Goal: Check status: Check status

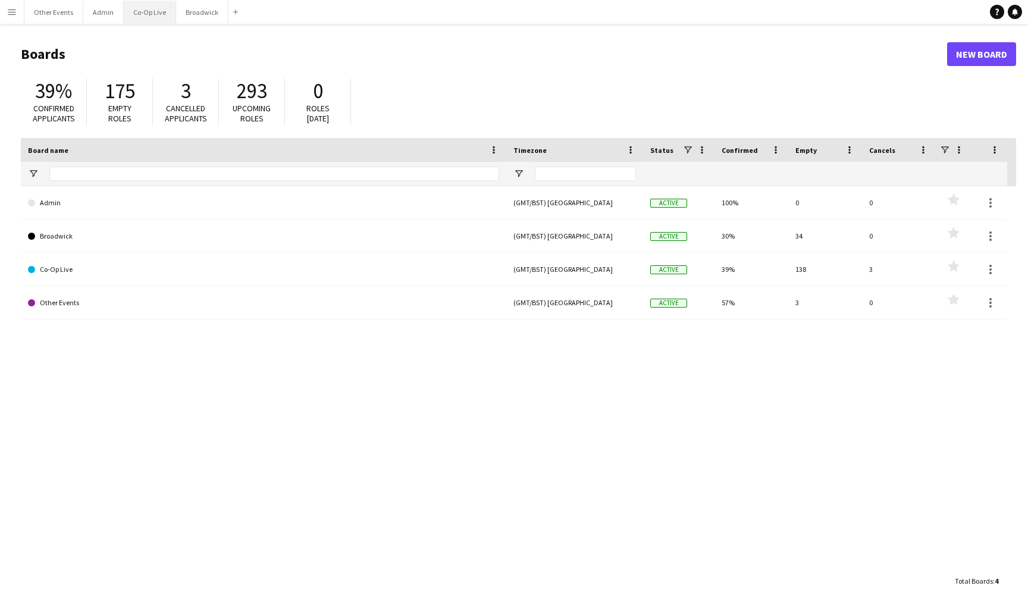
click at [148, 9] on button "Co-Op Live Close" at bounding box center [150, 12] width 52 height 23
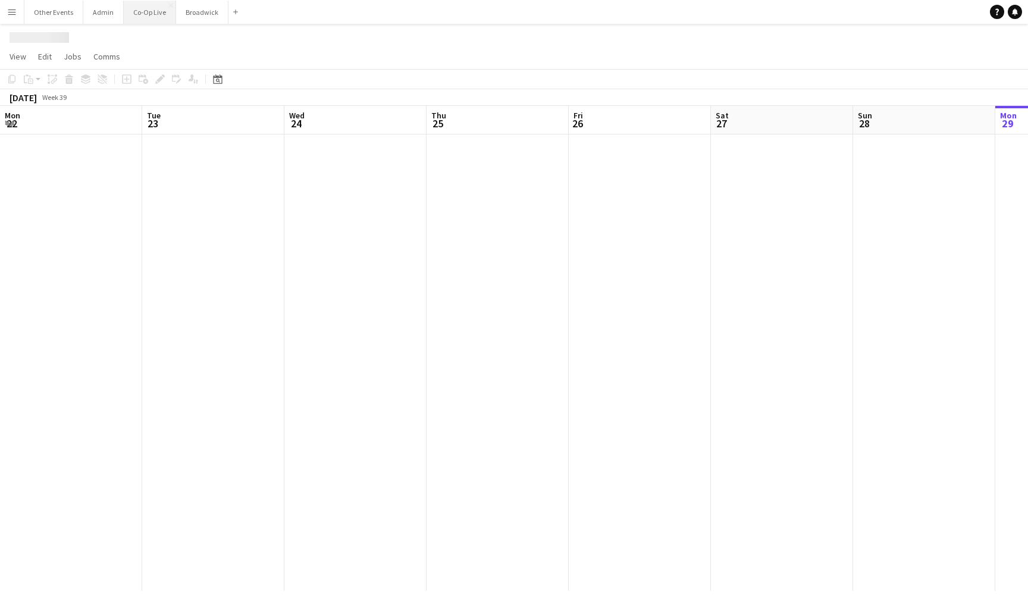
scroll to position [0, 314]
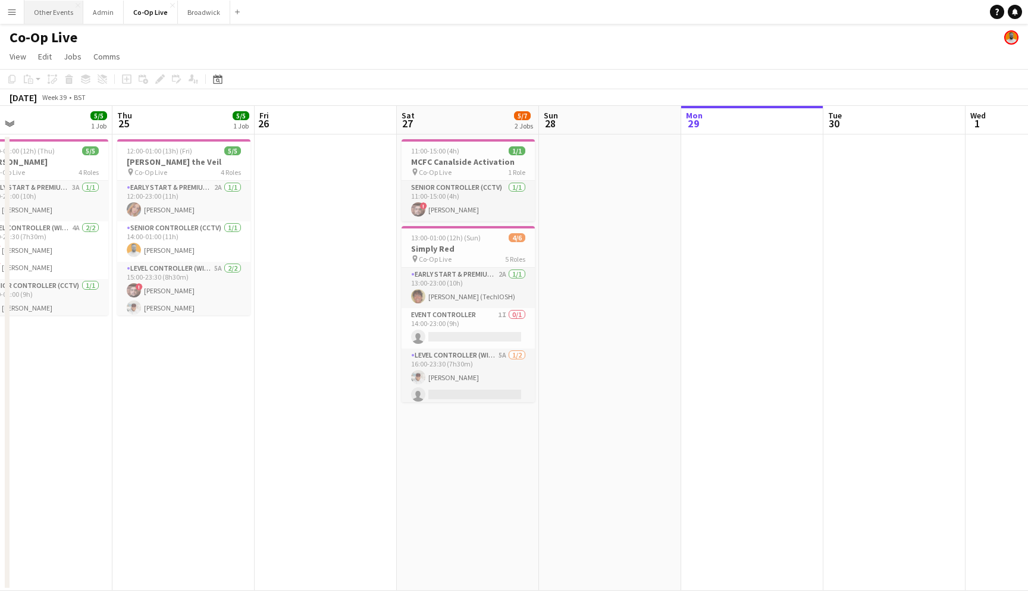
click at [48, 10] on button "Other Events Close" at bounding box center [53, 12] width 59 height 23
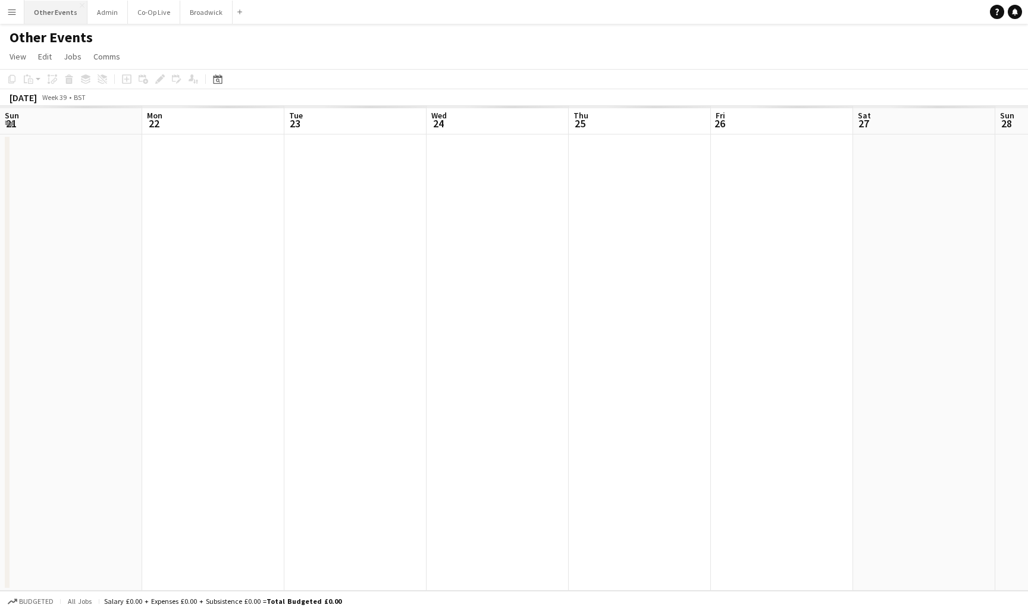
scroll to position [0, 409]
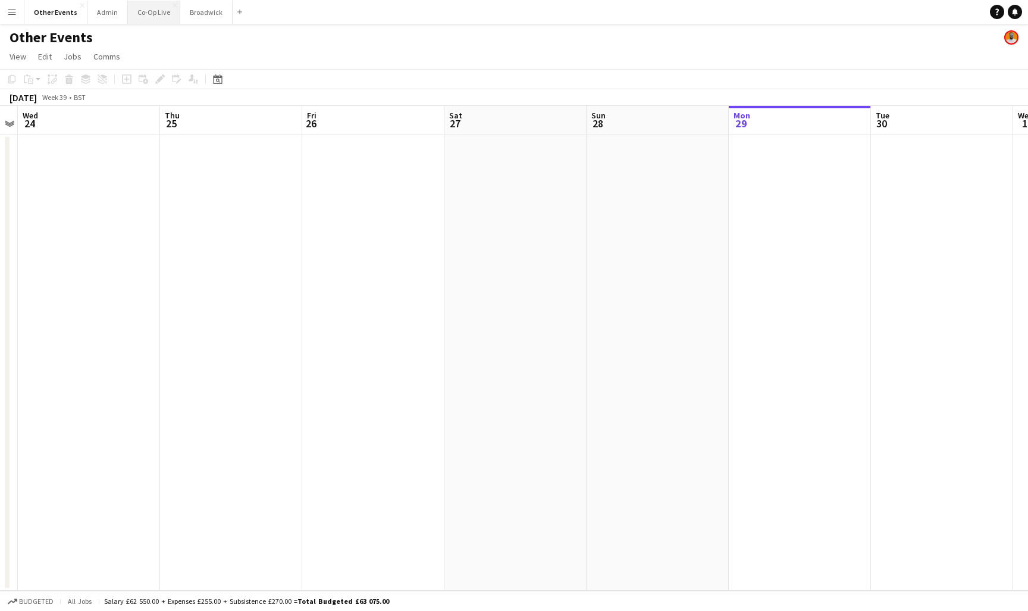
click at [149, 15] on button "Co-Op Live Close" at bounding box center [154, 12] width 52 height 23
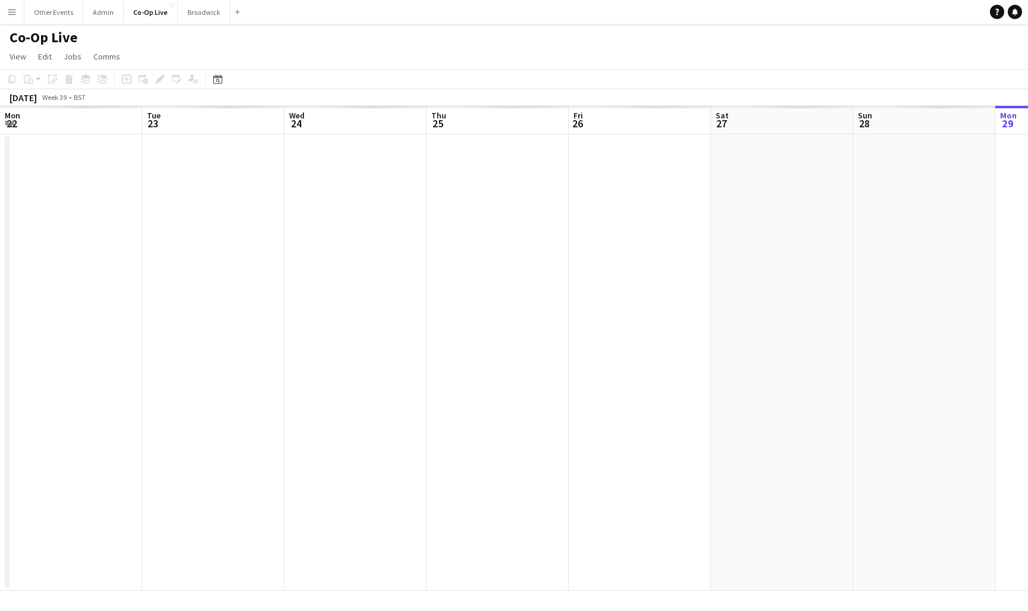
scroll to position [0, 314]
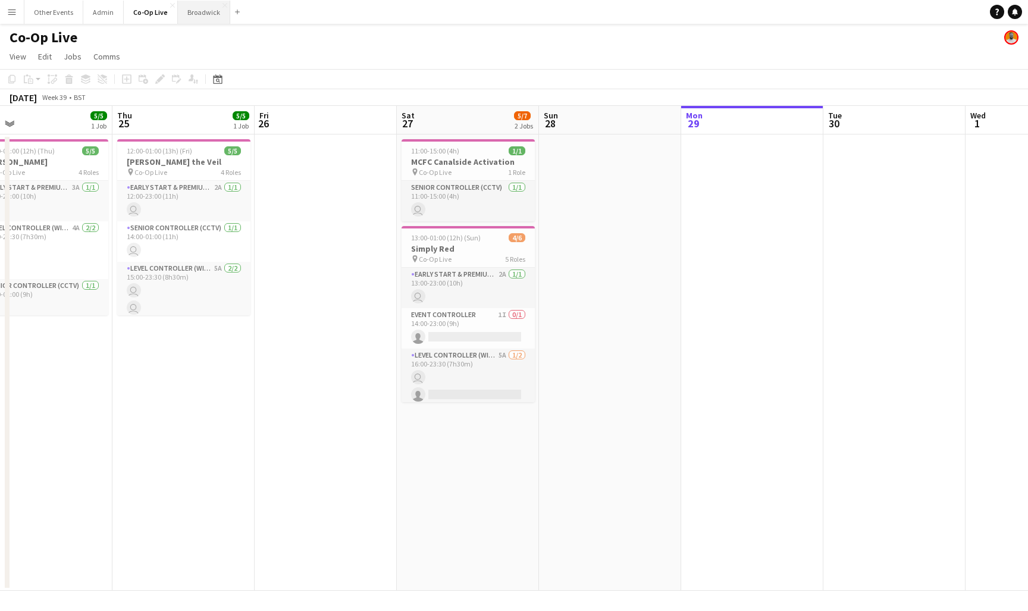
click at [204, 14] on button "Broadwick Close" at bounding box center [204, 12] width 52 height 23
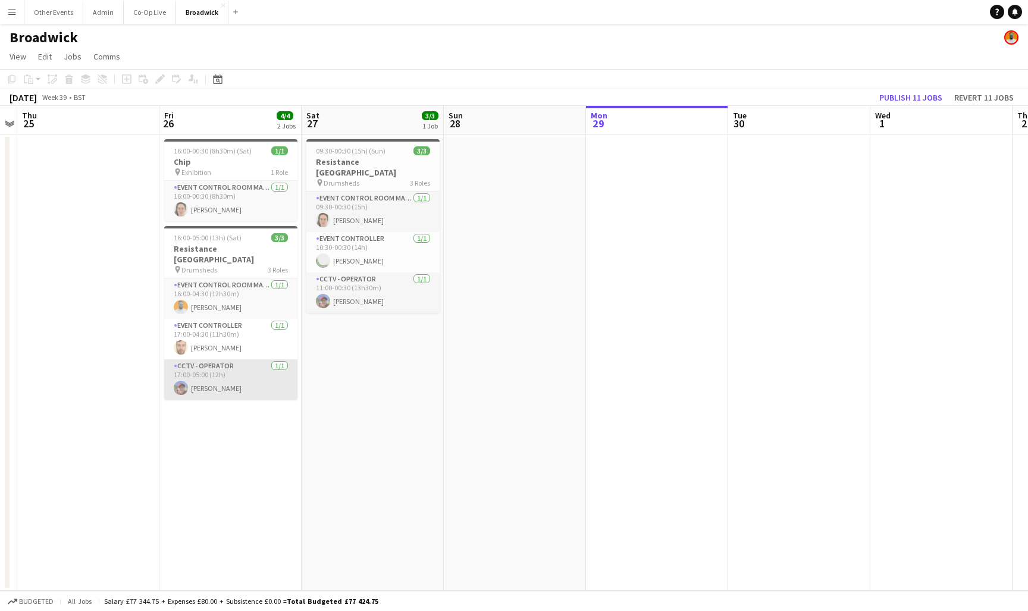
click at [250, 367] on app-card-role "CCTV - Operator [DATE] 17:00-05:00 (12h) [PERSON_NAME]" at bounding box center [230, 379] width 133 height 40
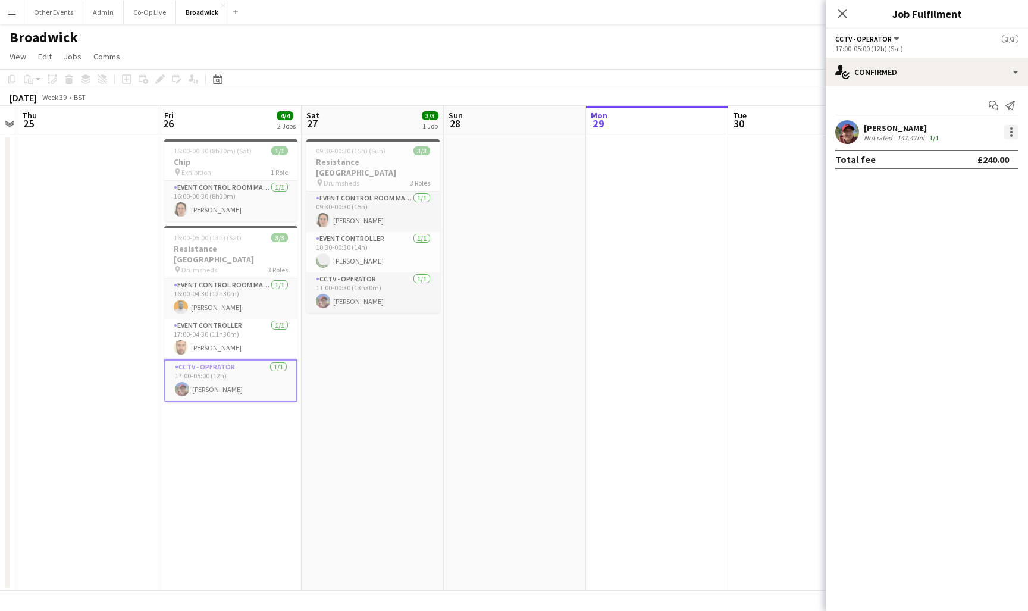
click at [1017, 129] on div at bounding box center [1012, 132] width 14 height 14
click at [968, 152] on span "Edit fee" at bounding box center [952, 154] width 32 height 10
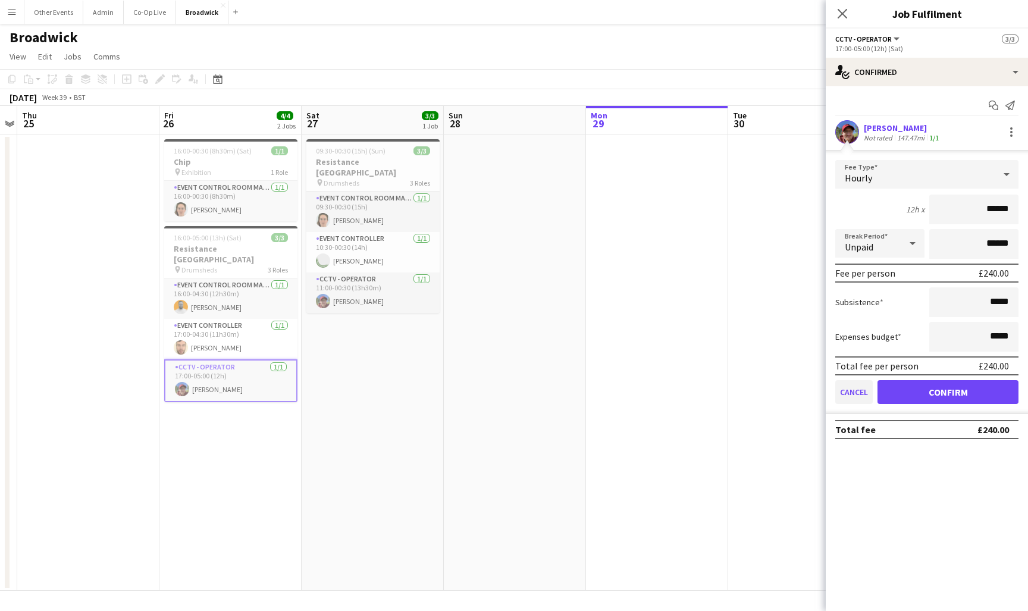
click at [855, 393] on button "Cancel" at bounding box center [854, 392] width 37 height 24
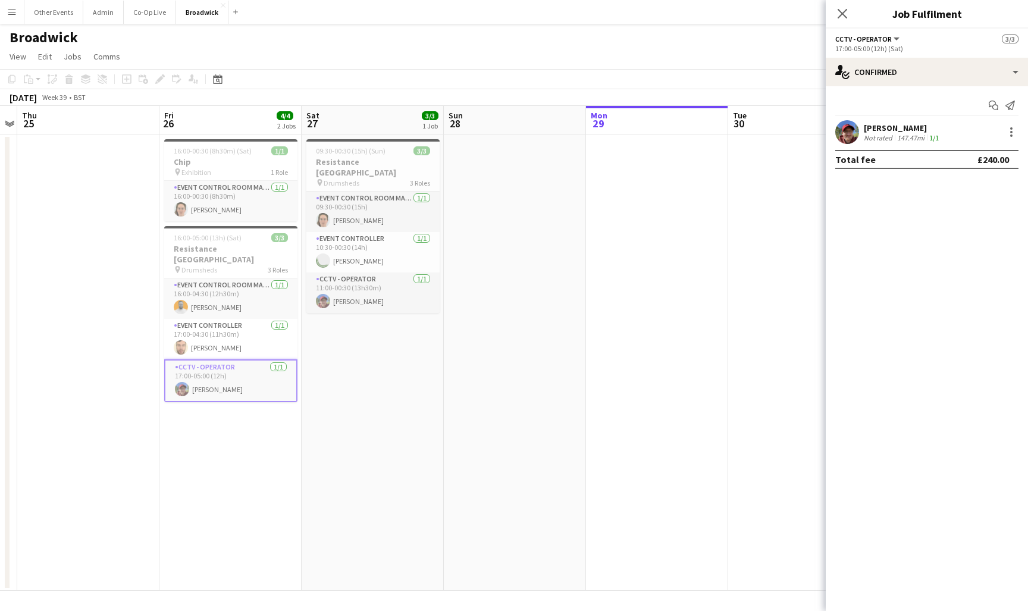
click at [502, 404] on app-date-cell at bounding box center [515, 363] width 142 height 457
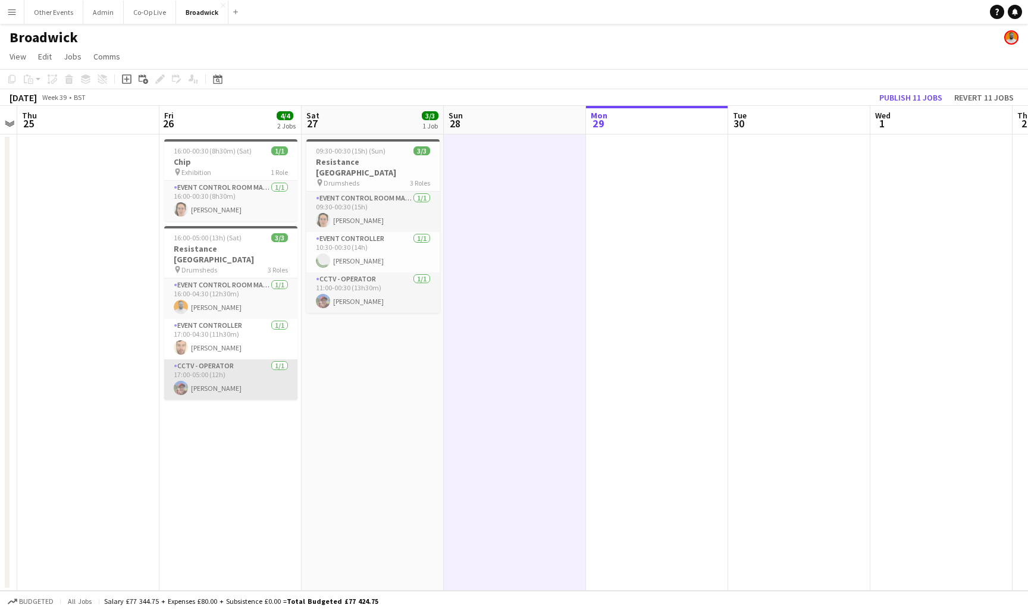
click at [205, 359] on app-card-role "CCTV - Operator [DATE] 17:00-05:00 (12h) [PERSON_NAME]" at bounding box center [230, 379] width 133 height 40
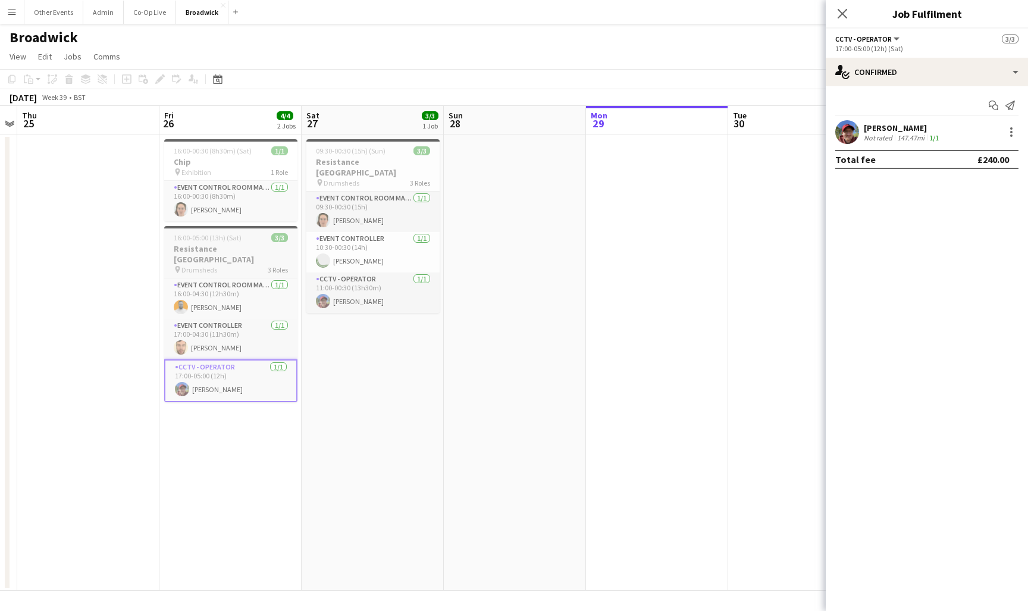
click at [234, 244] on h3 "Resistance [GEOGRAPHIC_DATA]" at bounding box center [230, 253] width 133 height 21
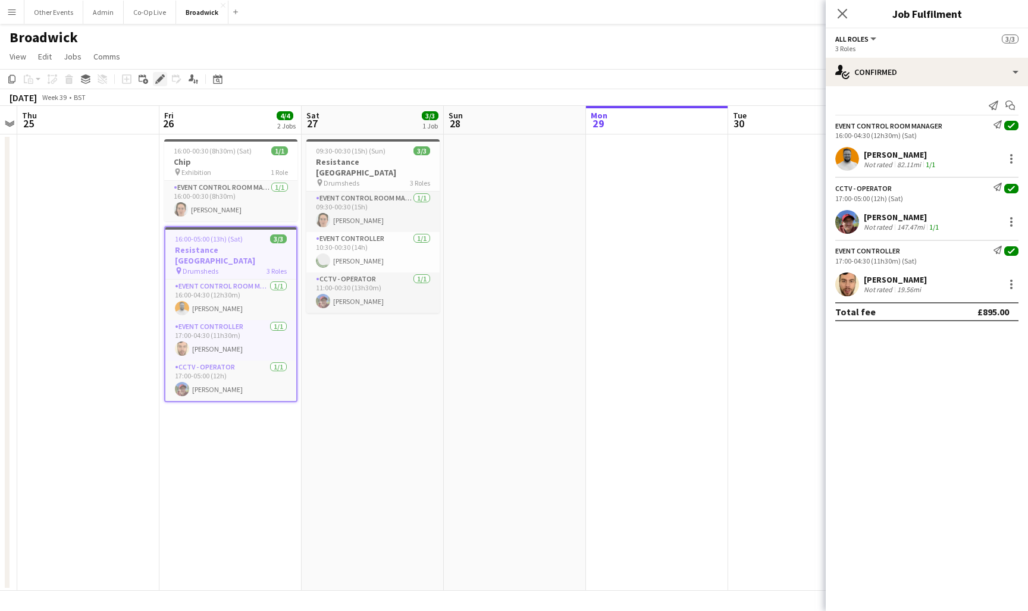
click at [159, 80] on icon at bounding box center [160, 79] width 7 height 7
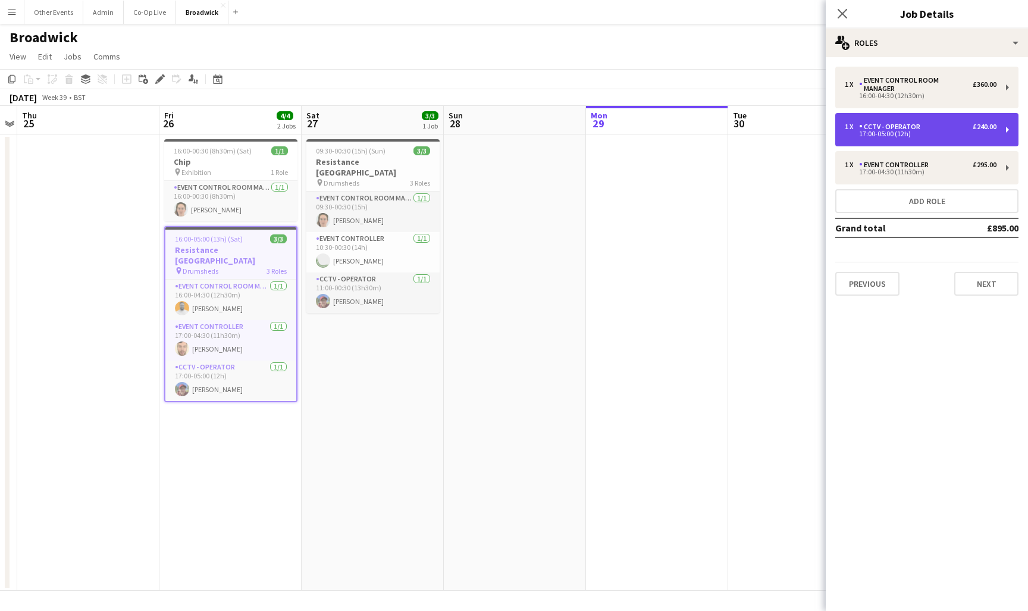
click at [942, 123] on div "1 x CCTV - Operator £240.00" at bounding box center [921, 127] width 152 height 8
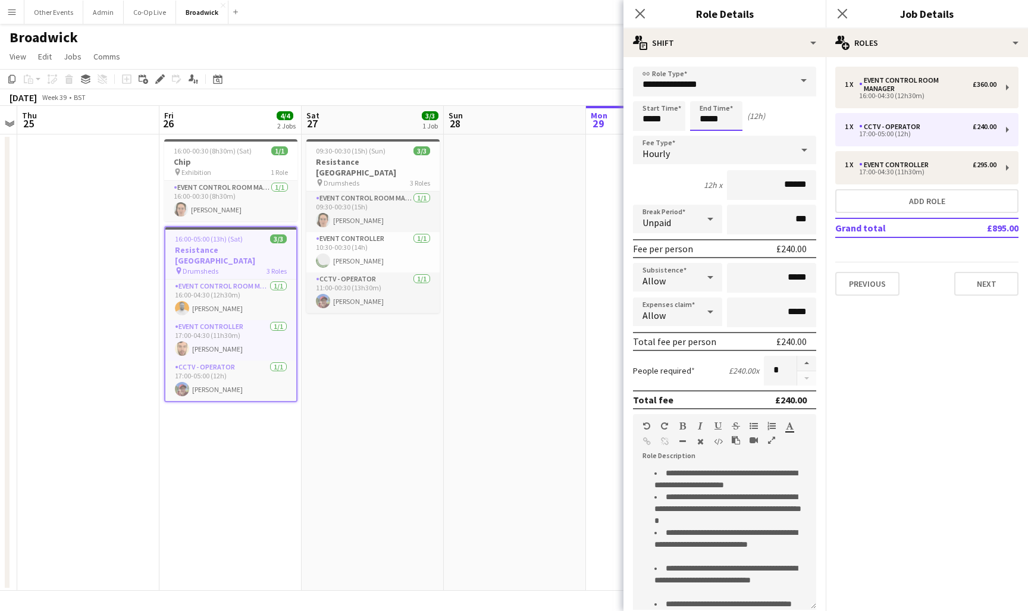
click at [705, 124] on body "Menu Boards Boards Boards All jobs Status Workforce Workforce My Workforce Recr…" at bounding box center [514, 305] width 1028 height 611
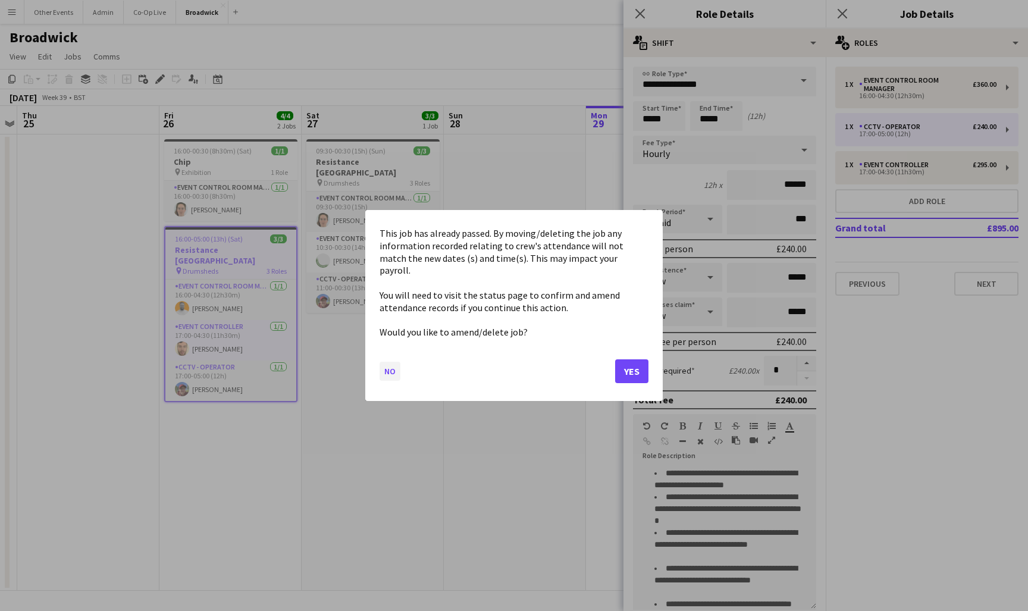
click at [390, 367] on button "No" at bounding box center [390, 371] width 21 height 19
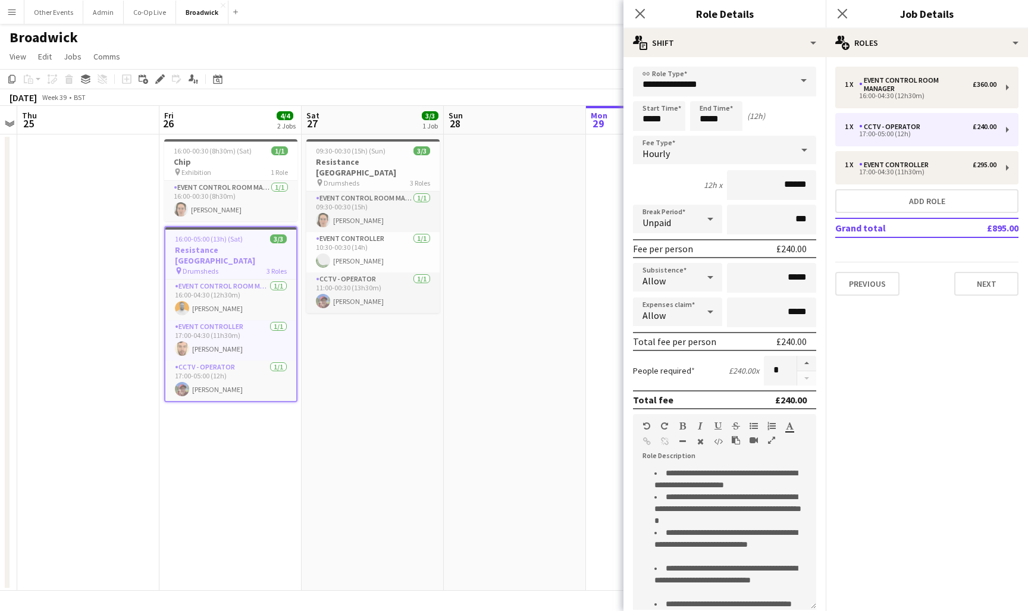
click at [14, 15] on app-icon "Menu" at bounding box center [12, 12] width 10 height 10
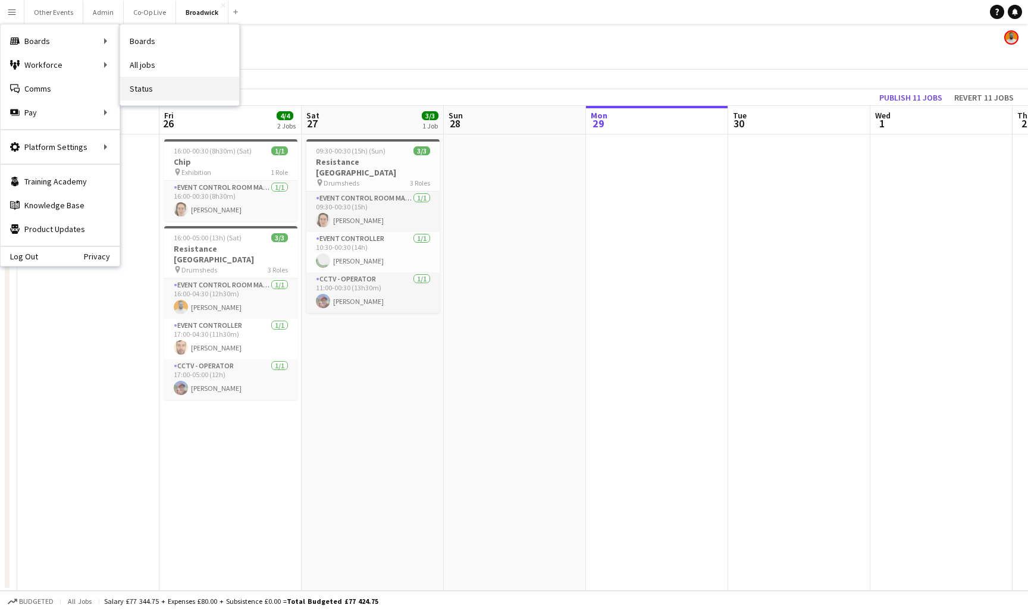
click at [172, 87] on link "Status" at bounding box center [179, 89] width 119 height 24
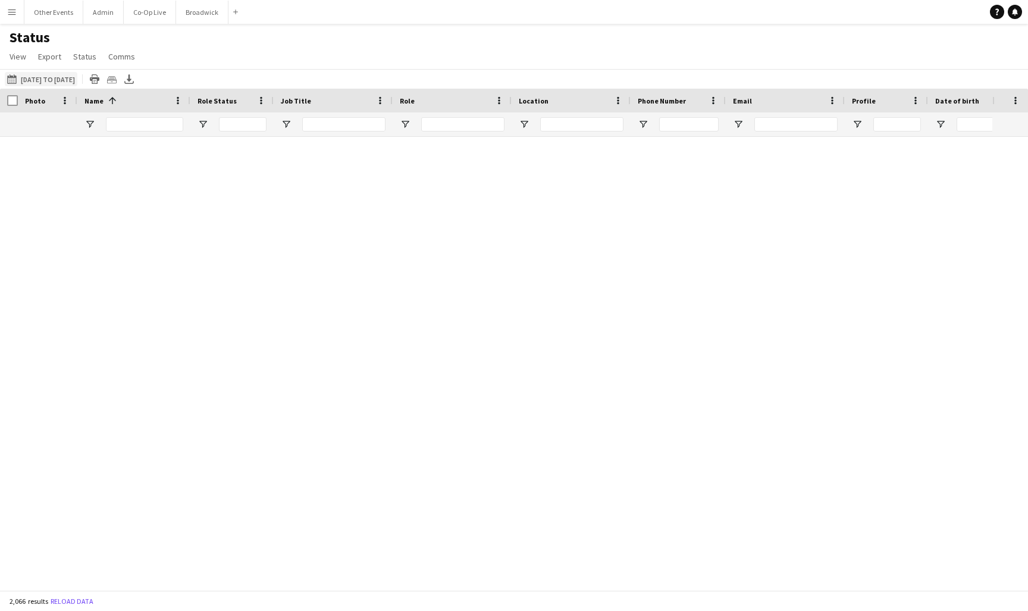
click at [71, 82] on button "[DATE] to [DATE] [DATE] to [DATE]" at bounding box center [41, 79] width 73 height 14
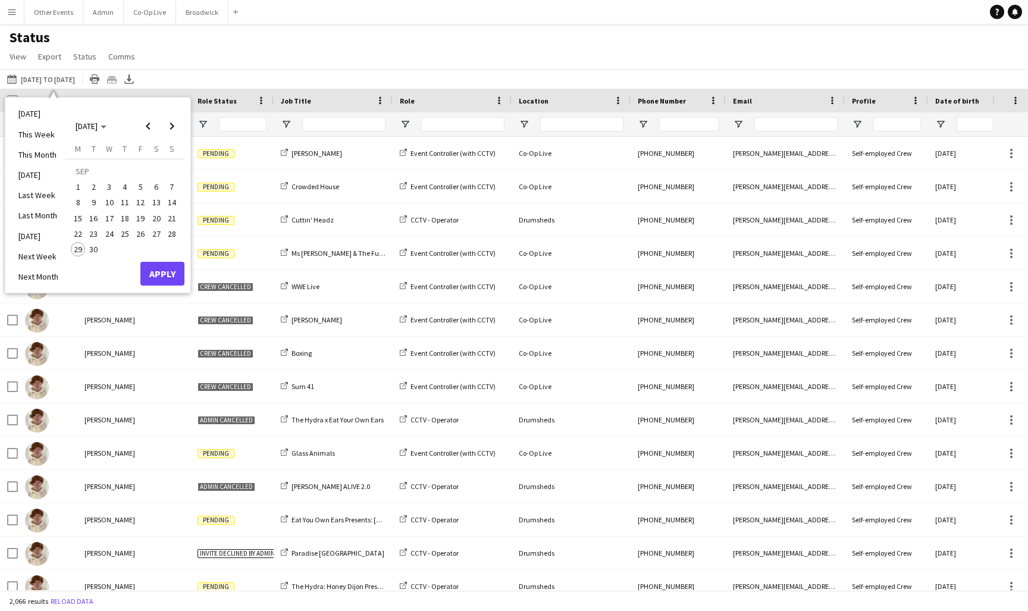
click at [77, 236] on span "22" at bounding box center [78, 234] width 14 height 14
click at [167, 230] on span "28" at bounding box center [172, 234] width 14 height 14
click at [171, 268] on button "Apply" at bounding box center [162, 274] width 44 height 24
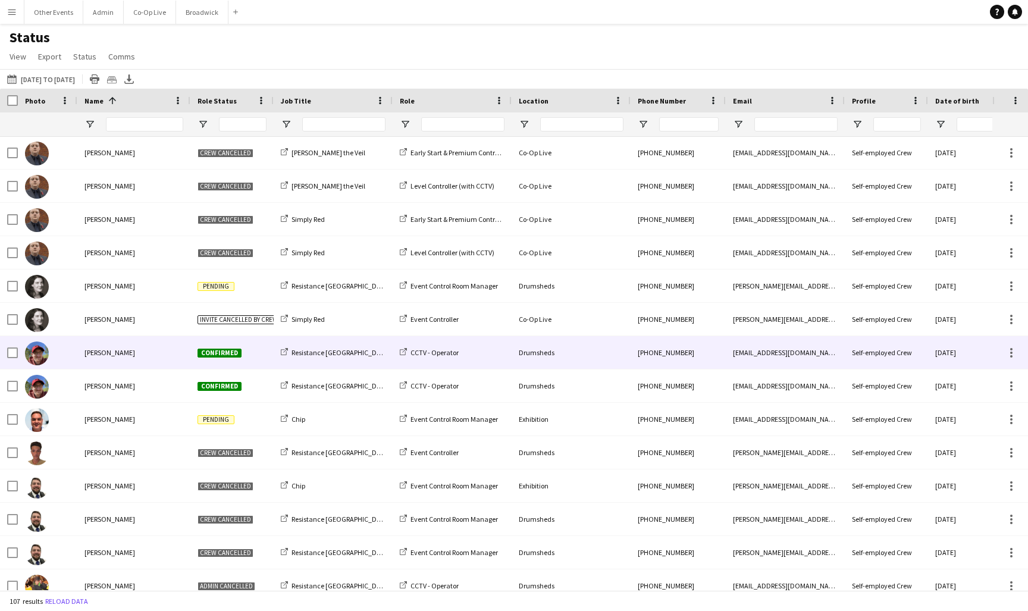
click at [264, 359] on div "Confirmed" at bounding box center [231, 352] width 83 height 33
click at [216, 353] on span "Confirmed" at bounding box center [220, 353] width 44 height 9
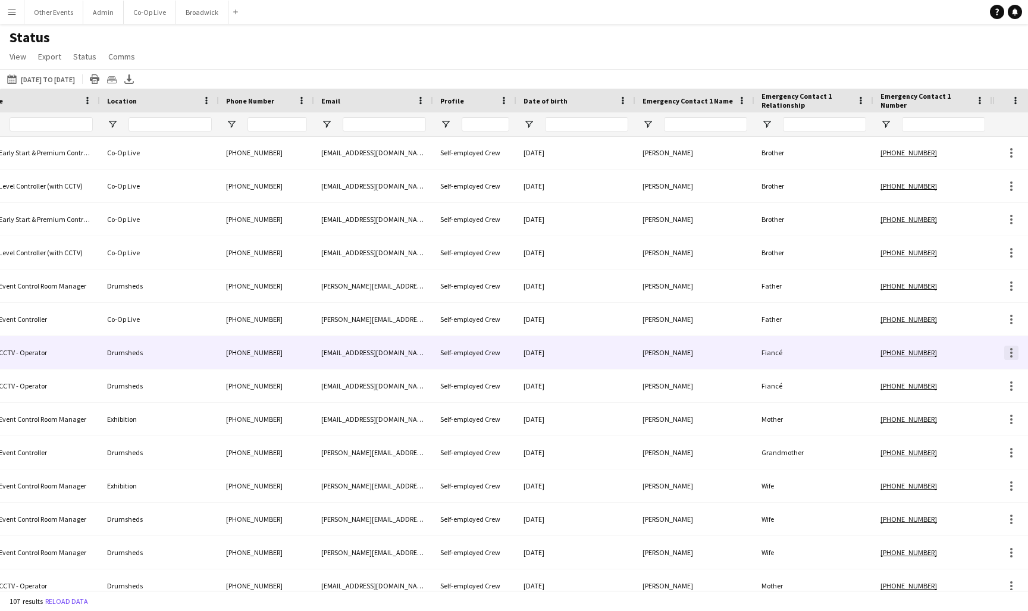
click at [1011, 352] on div at bounding box center [1012, 353] width 2 height 2
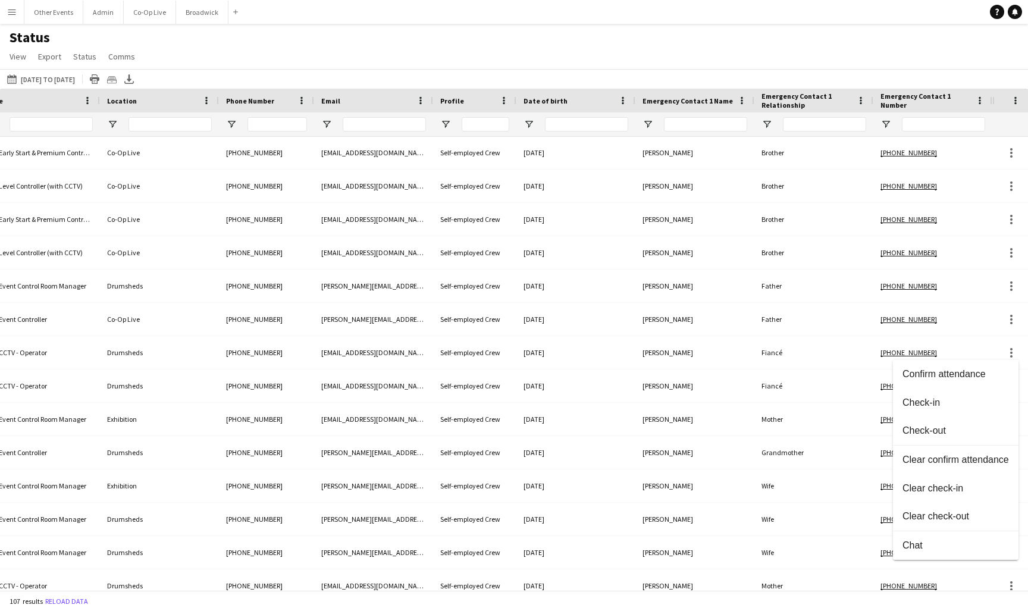
click at [795, 351] on div at bounding box center [514, 305] width 1028 height 611
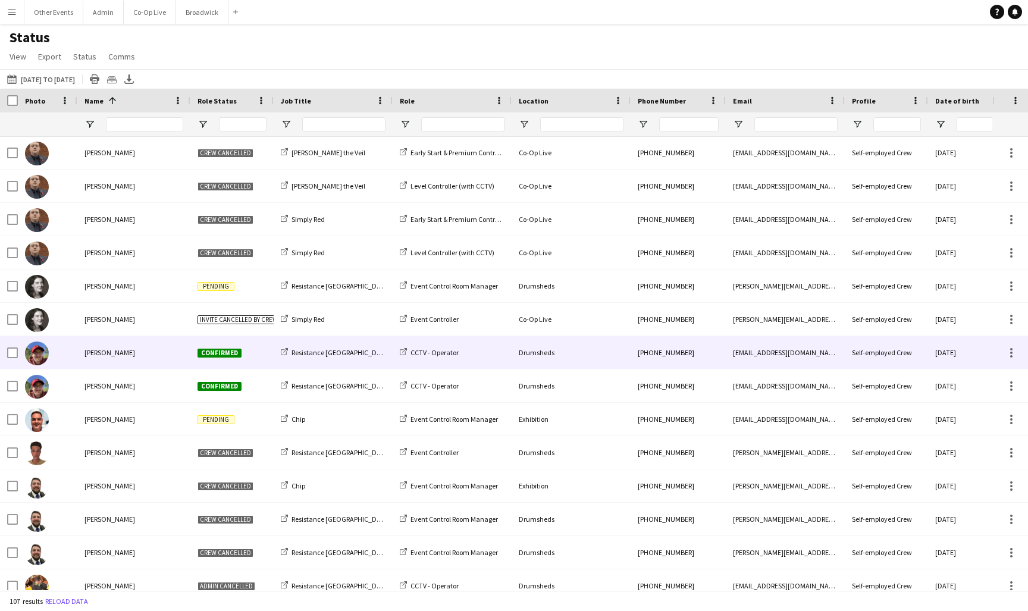
click at [516, 357] on div "Drumsheds" at bounding box center [571, 352] width 119 height 33
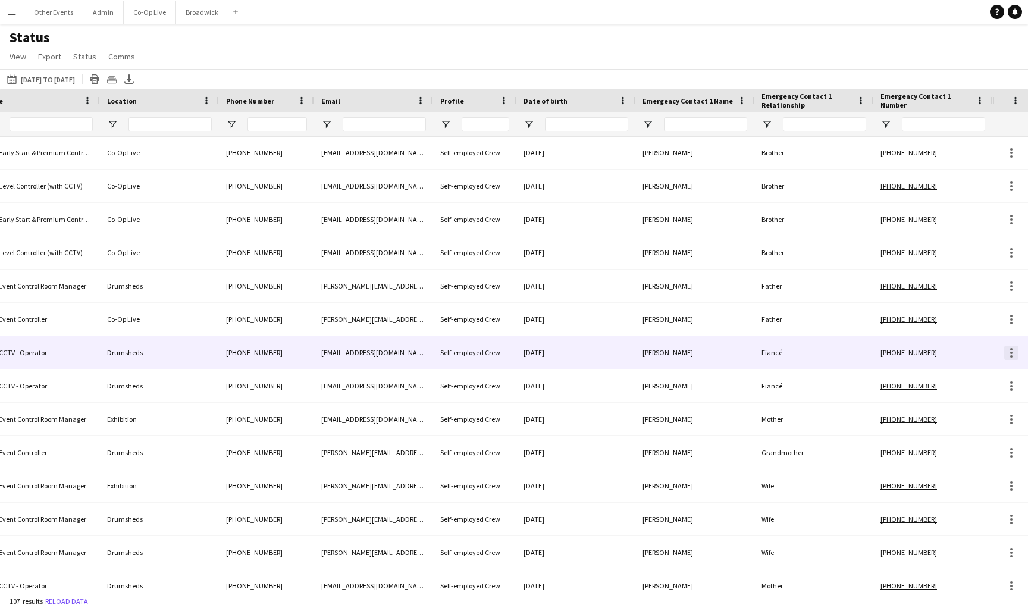
click at [1011, 354] on div at bounding box center [1012, 353] width 2 height 2
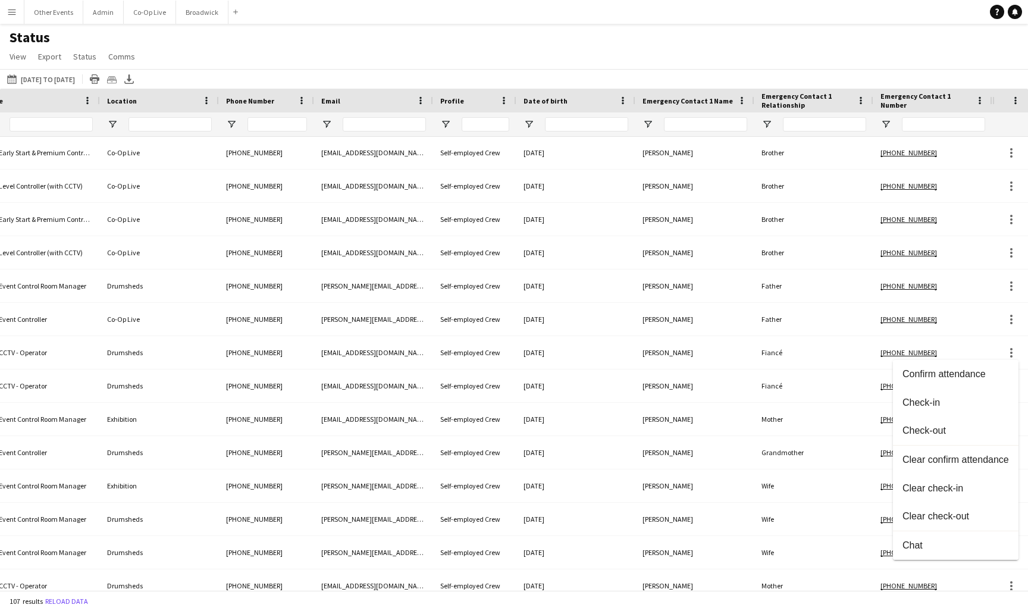
click at [743, 368] on div at bounding box center [514, 305] width 1028 height 611
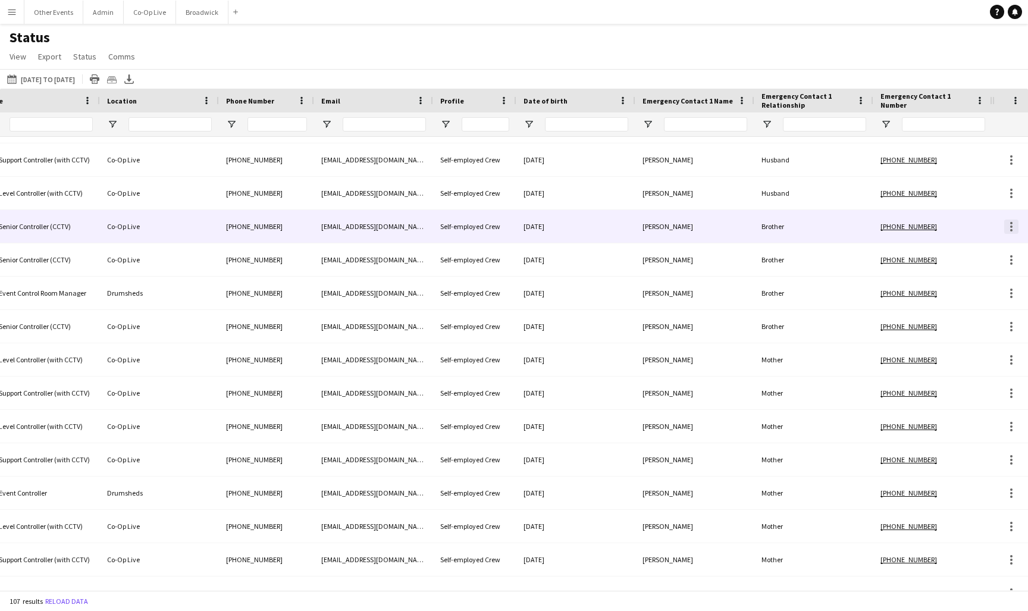
click at [1012, 226] on div at bounding box center [1012, 227] width 2 height 2
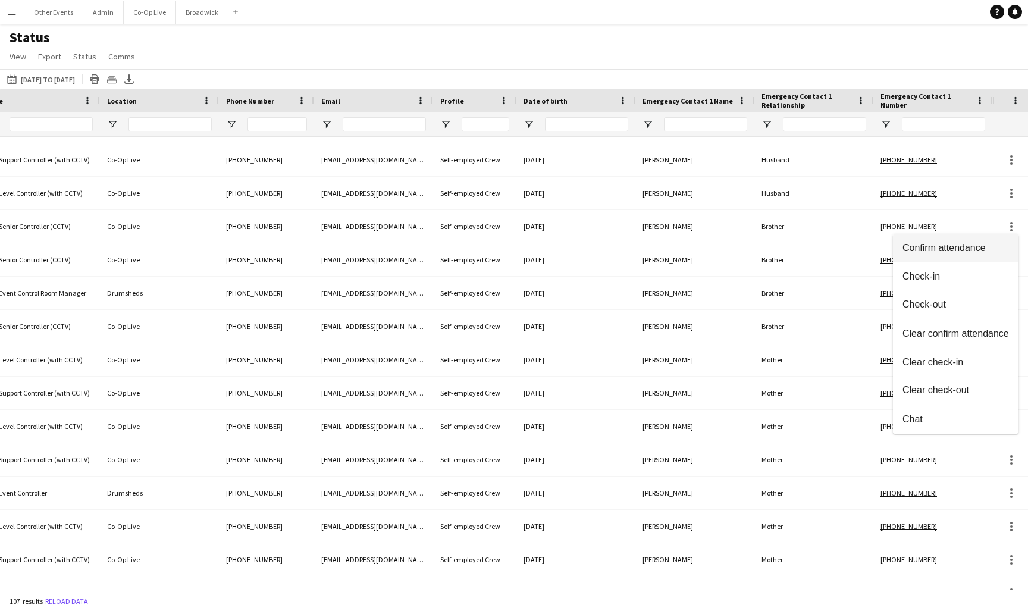
click at [989, 250] on span "Confirm attendance" at bounding box center [956, 247] width 107 height 11
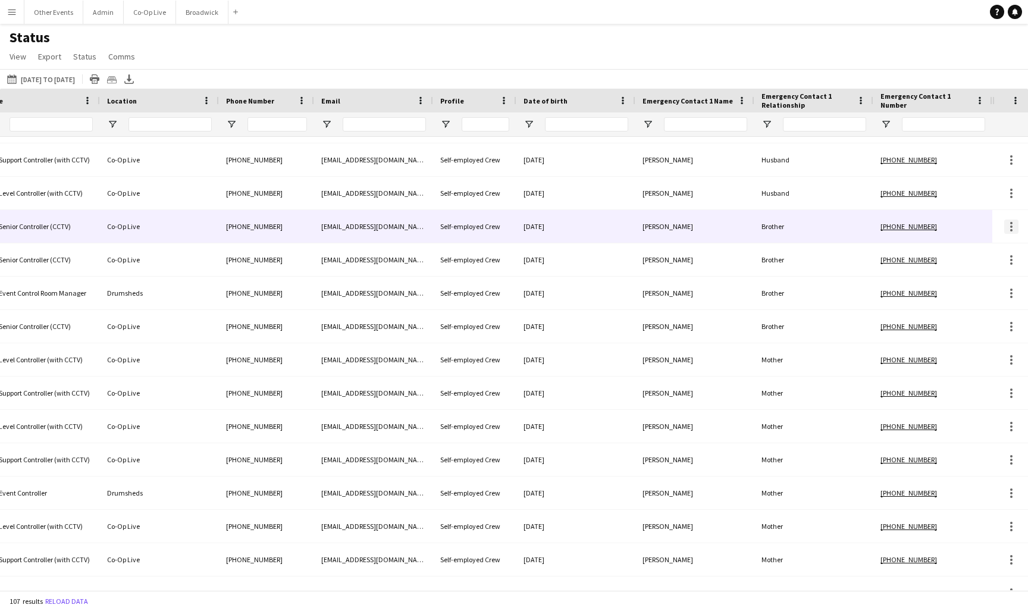
click at [1015, 227] on div at bounding box center [1012, 227] width 14 height 14
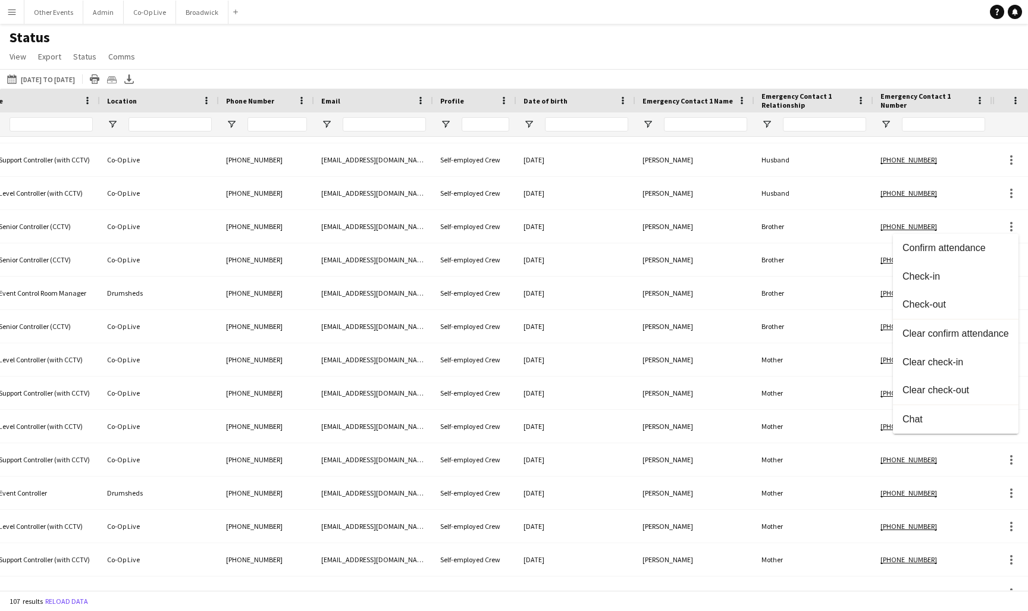
click at [834, 244] on div at bounding box center [514, 305] width 1028 height 611
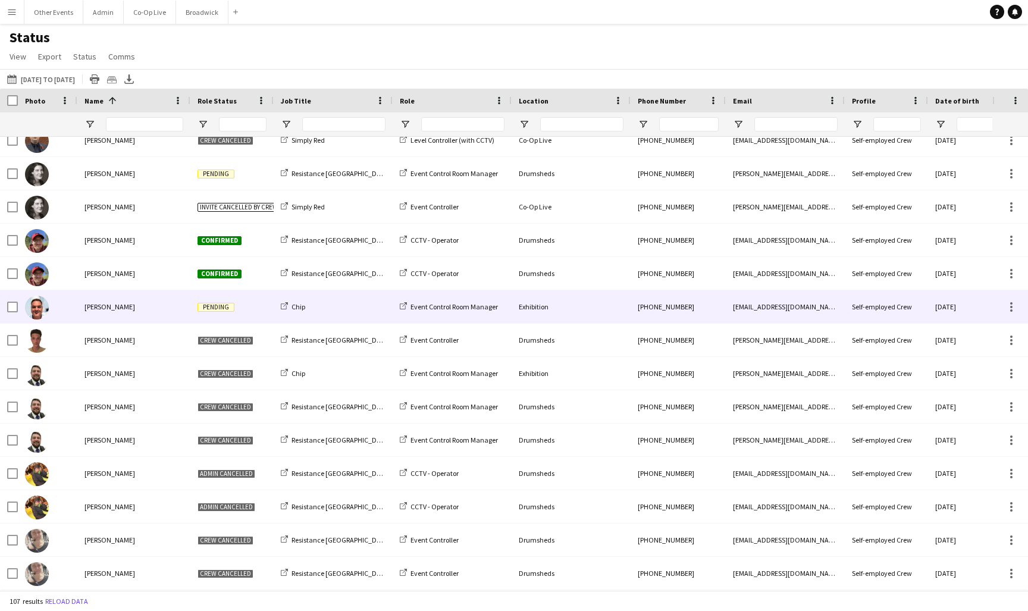
click at [357, 313] on div "Chip" at bounding box center [333, 306] width 119 height 33
